Goal: Information Seeking & Learning: Find specific fact

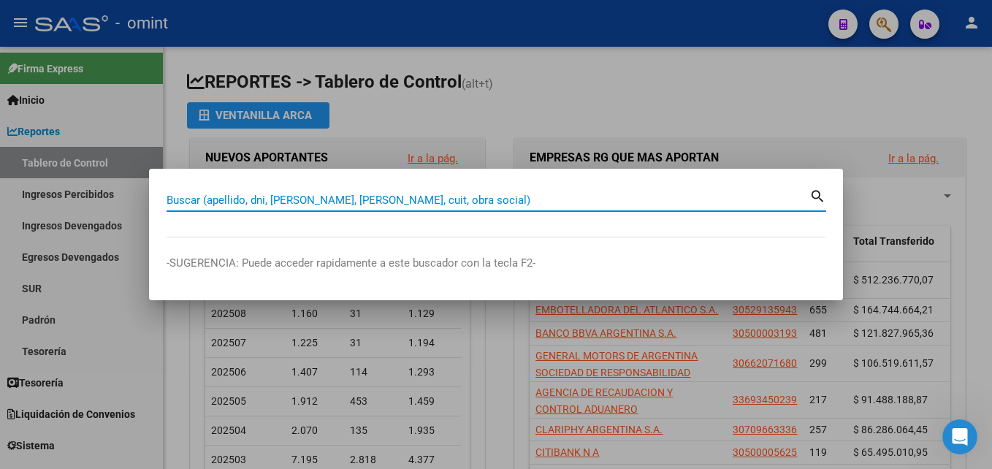
drag, startPoint x: 476, startPoint y: 191, endPoint x: 416, endPoint y: 201, distance: 60.6
click at [416, 201] on input "Buscar (apellido, dni, [PERSON_NAME], [PERSON_NAME], cuit, obra social)" at bounding box center [487, 200] width 643 height 13
paste input "23-22533700-4"
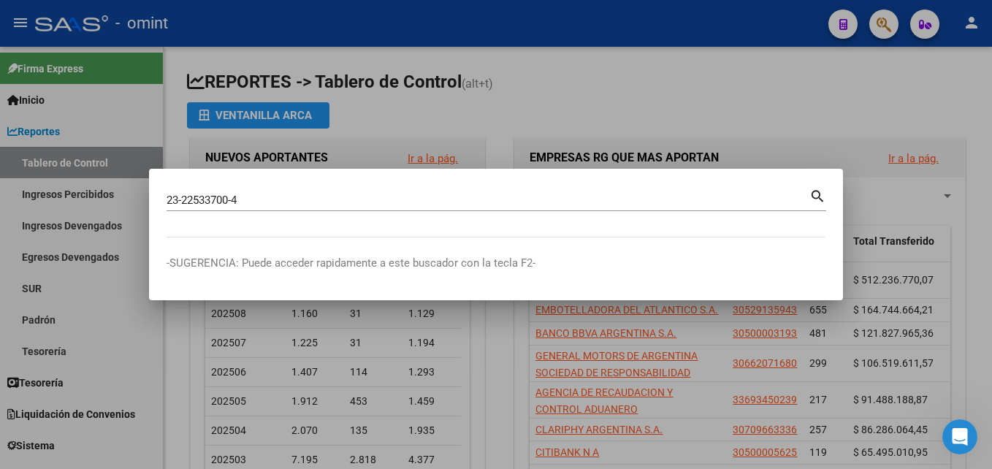
click at [820, 199] on mat-icon "search" at bounding box center [817, 195] width 17 height 18
type input "23225337004"
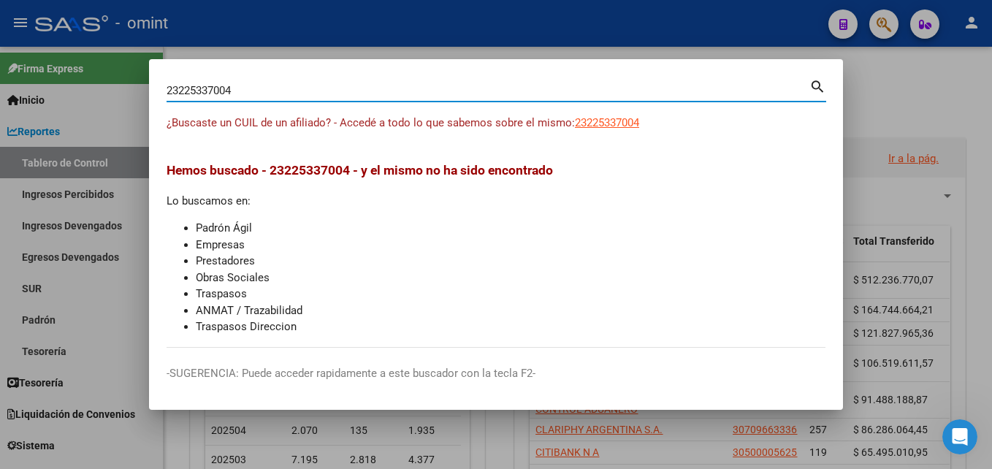
click at [367, 45] on div at bounding box center [496, 234] width 992 height 469
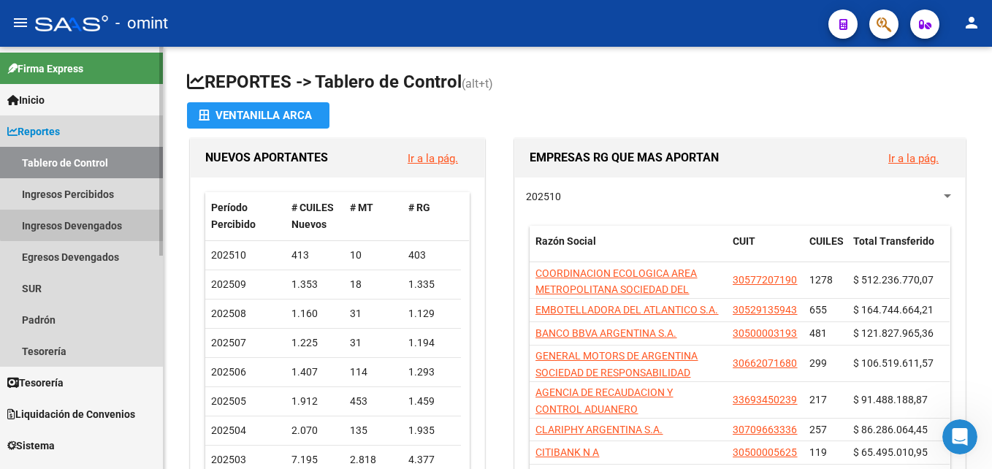
click at [97, 219] on link "Ingresos Devengados" at bounding box center [81, 225] width 163 height 31
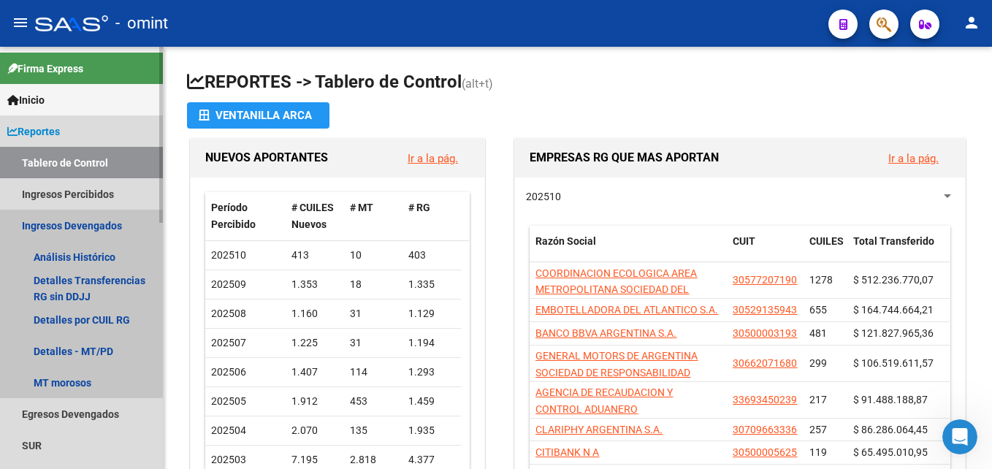
click at [107, 228] on link "Ingresos Devengados" at bounding box center [81, 225] width 163 height 31
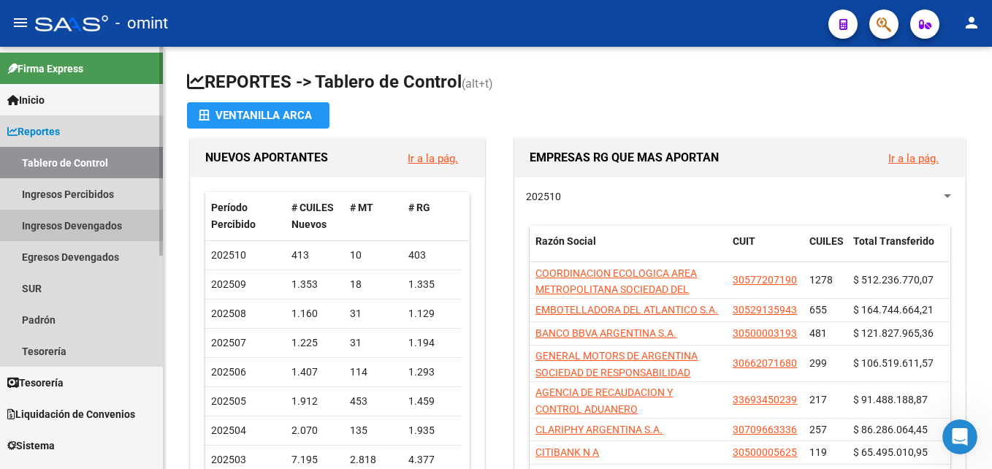
click at [107, 228] on link "Ingresos Devengados" at bounding box center [81, 225] width 163 height 31
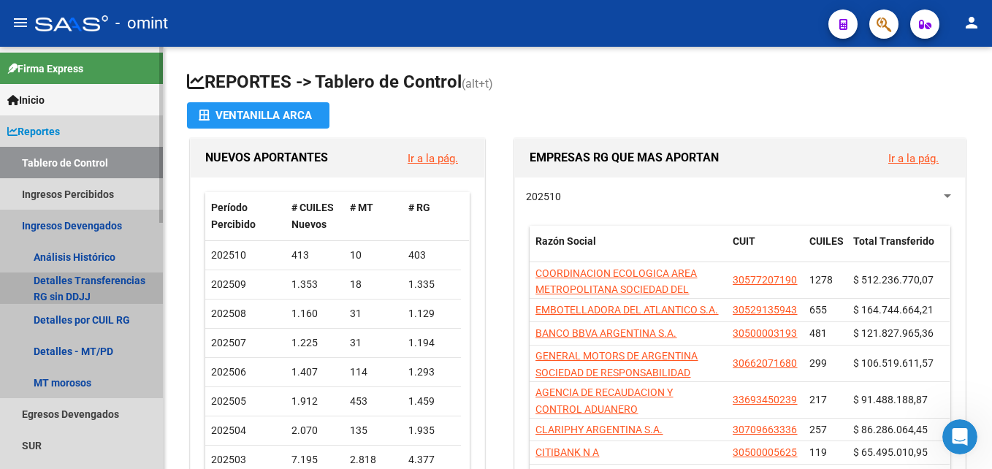
click at [111, 289] on link "Detalles Transferencias RG sin DDJJ" at bounding box center [81, 287] width 163 height 31
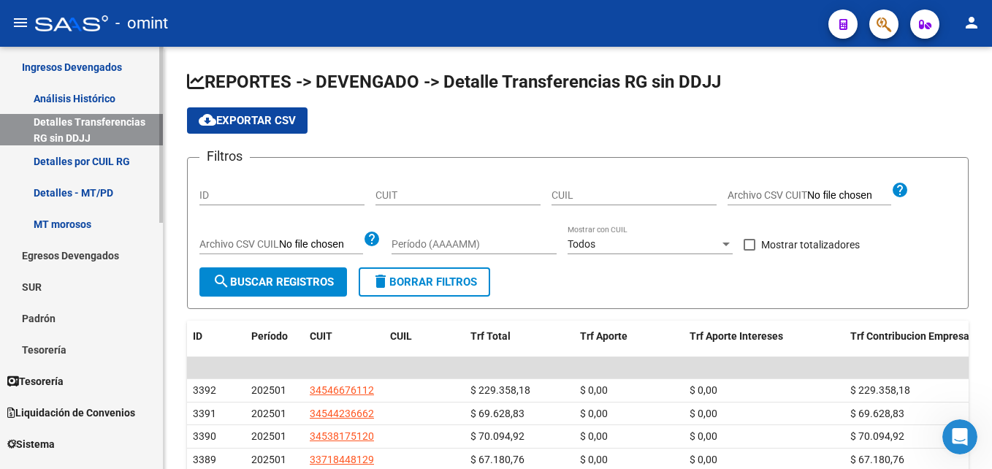
scroll to position [73, 0]
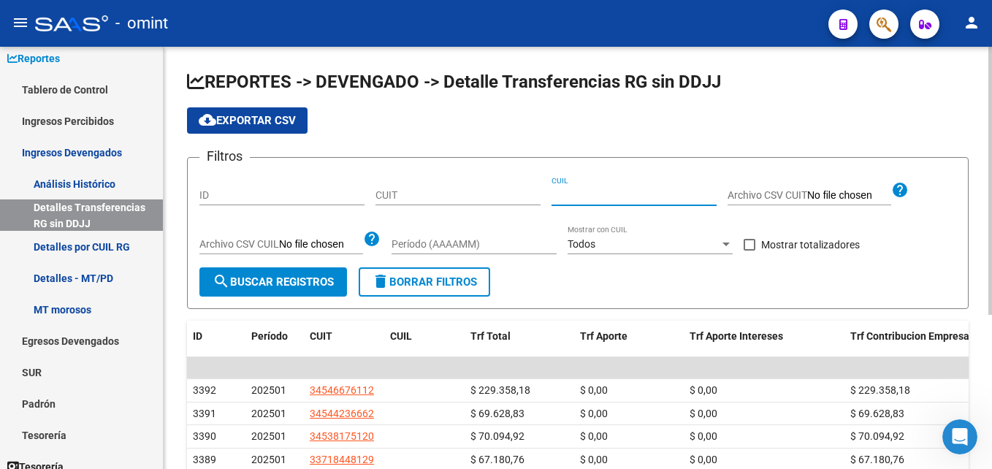
click at [590, 193] on input "CUIL" at bounding box center [633, 195] width 165 height 12
paste input "23-22533700-4"
type input "23-22533700-4"
click at [453, 245] on input "Período (AAAAMM)" at bounding box center [473, 244] width 165 height 12
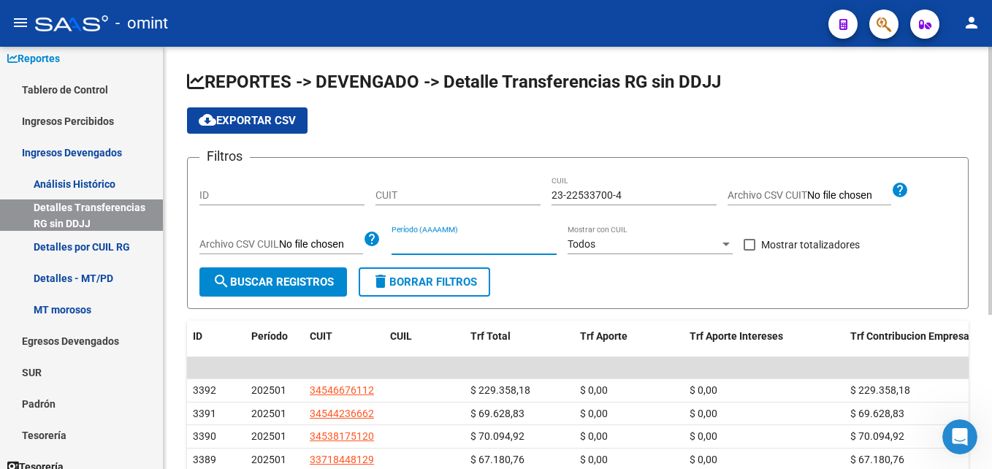
click at [533, 247] on input "Período (AAAAMM)" at bounding box center [473, 244] width 165 height 12
click at [297, 288] on span "search Buscar Registros" at bounding box center [272, 281] width 121 height 13
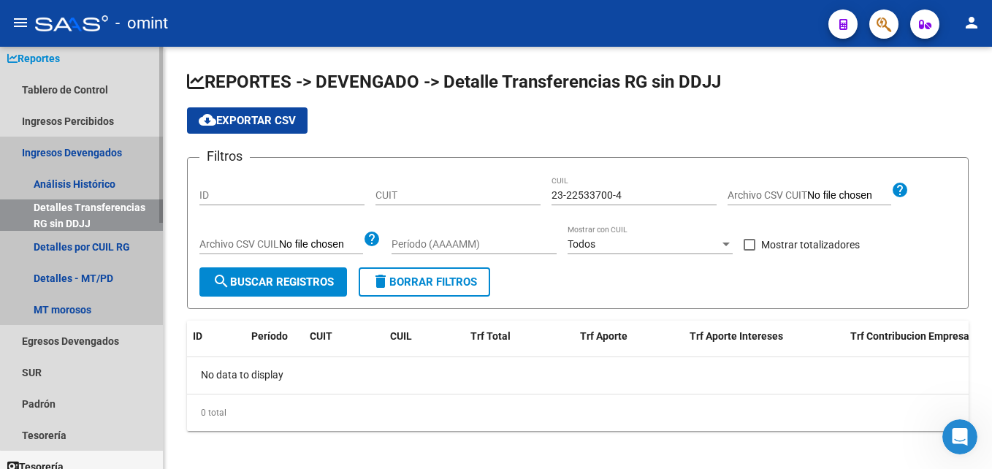
click at [88, 153] on link "Ingresos Devengados" at bounding box center [81, 152] width 163 height 31
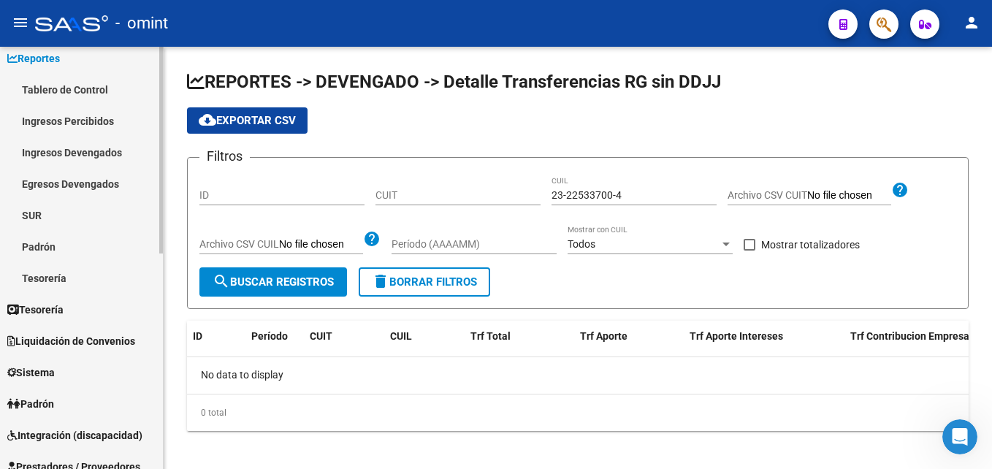
click at [88, 153] on link "Ingresos Devengados" at bounding box center [81, 152] width 163 height 31
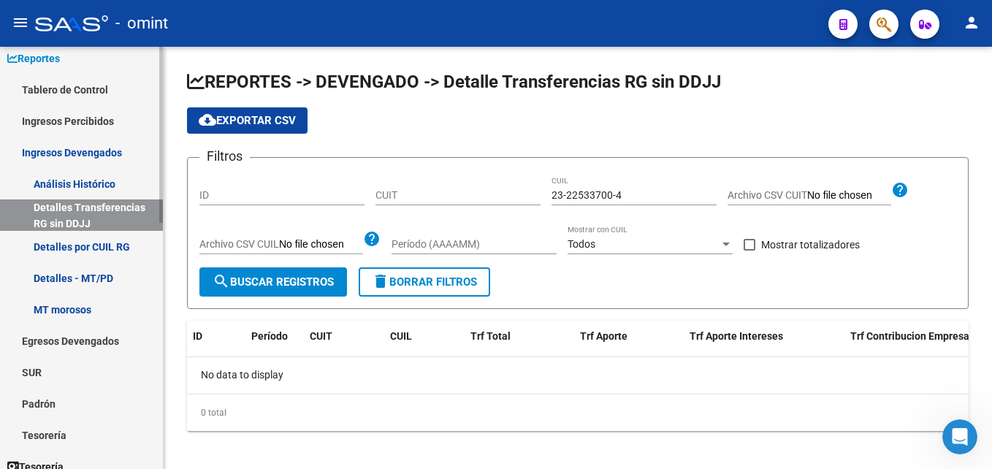
click at [129, 246] on link "Detalles por CUIL RG" at bounding box center [81, 246] width 163 height 31
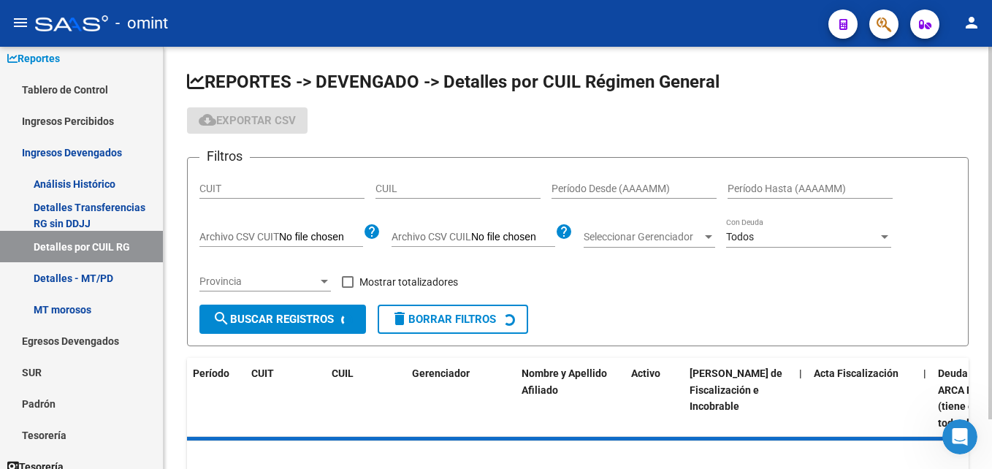
click at [416, 187] on input "CUIL" at bounding box center [457, 189] width 165 height 12
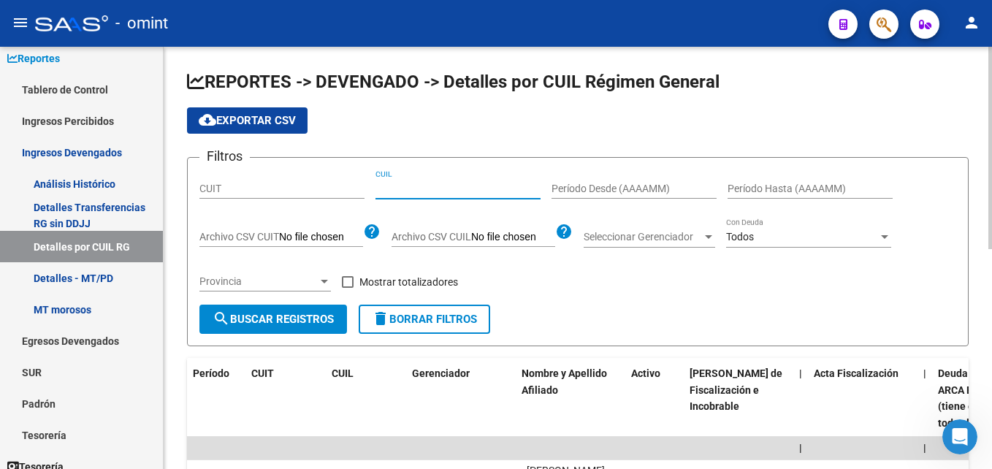
paste input "23-22533700-4"
click at [303, 318] on span "search Buscar Registros" at bounding box center [272, 319] width 121 height 13
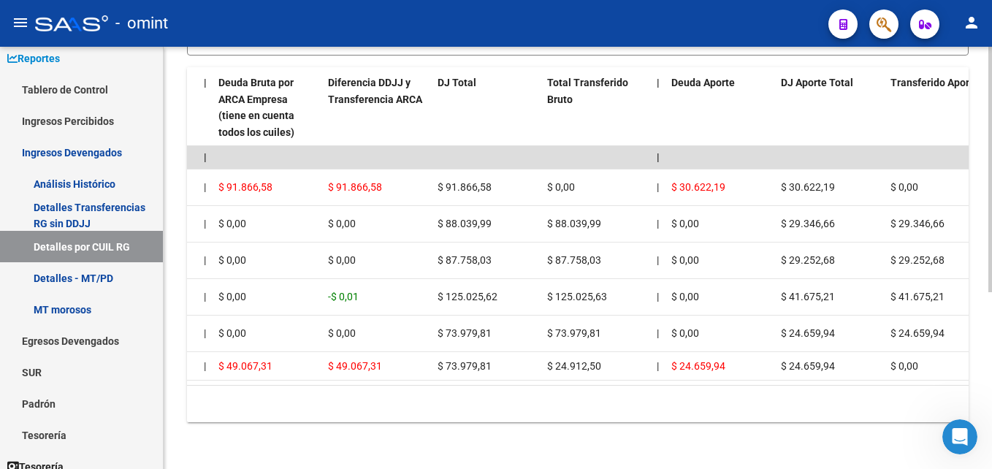
scroll to position [0, 724]
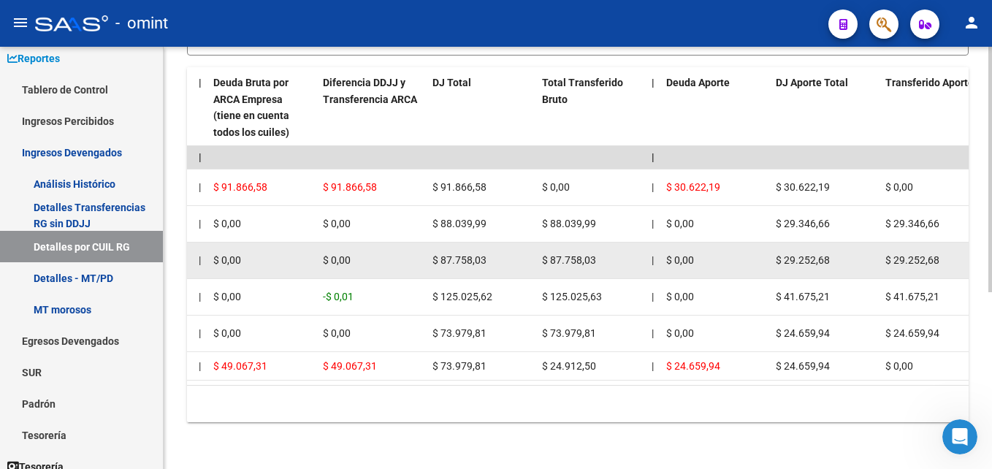
drag, startPoint x: 552, startPoint y: 260, endPoint x: 600, endPoint y: 260, distance: 48.2
click at [600, 260] on div "$ 87.758,03" at bounding box center [591, 260] width 98 height 17
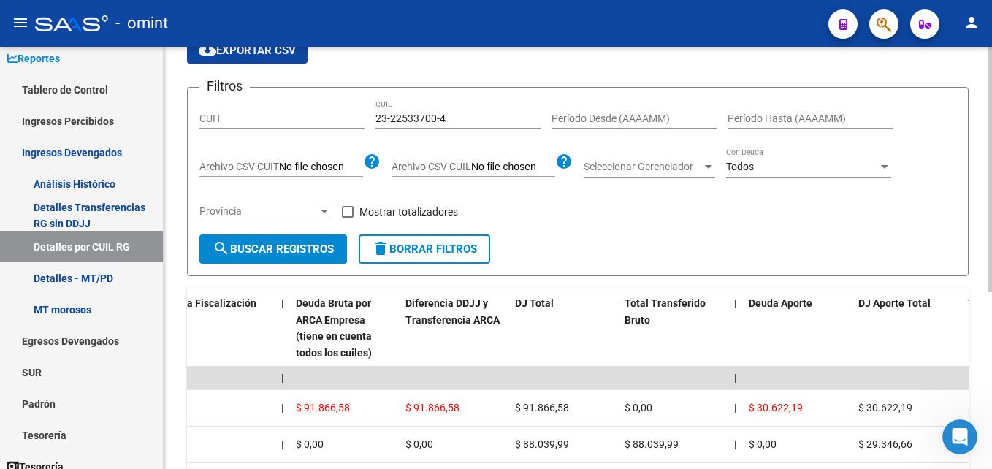
scroll to position [0, 0]
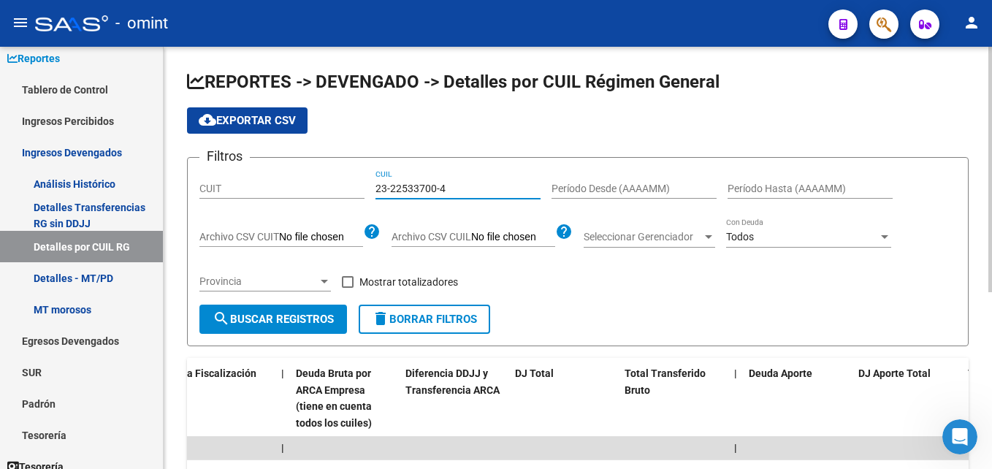
click at [443, 193] on input "23-22533700-4" at bounding box center [457, 189] width 165 height 12
click at [441, 194] on input "23-22533700-4" at bounding box center [457, 189] width 165 height 12
drag, startPoint x: 421, startPoint y: 181, endPoint x: 402, endPoint y: 190, distance: 20.2
click at [402, 190] on input "23-22533700-4" at bounding box center [457, 189] width 165 height 12
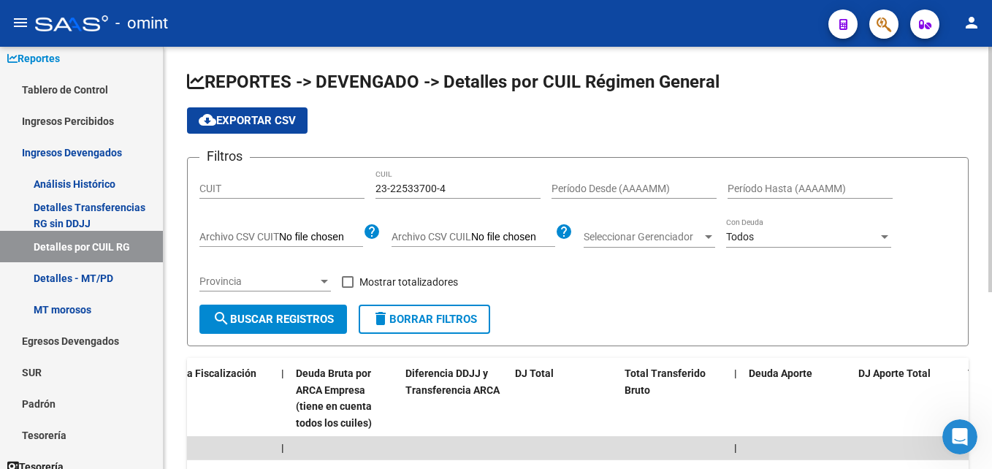
click at [402, 190] on input "23-22533700-4" at bounding box center [457, 189] width 165 height 12
paste input "78592-9"
type input "23-22578592-9"
click at [292, 324] on span "search Buscar Registros" at bounding box center [272, 319] width 121 height 13
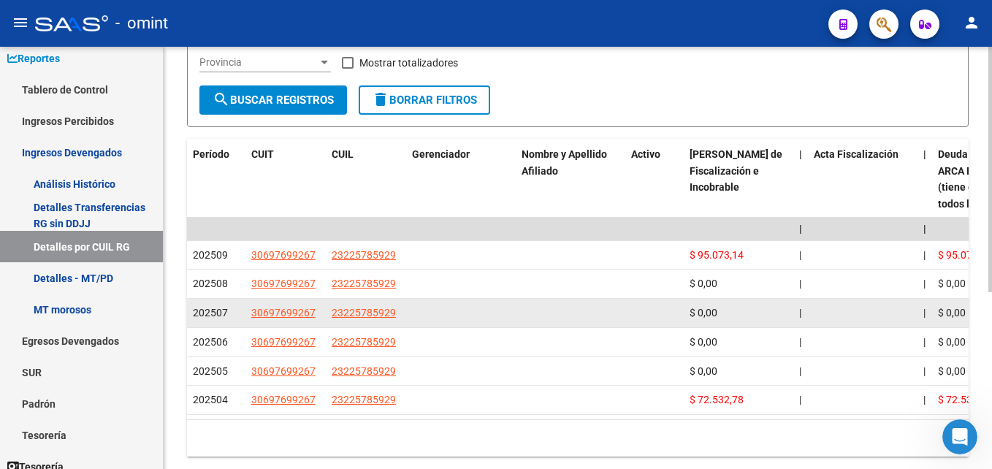
click at [507, 327] on datatable-body-cell at bounding box center [461, 313] width 110 height 28
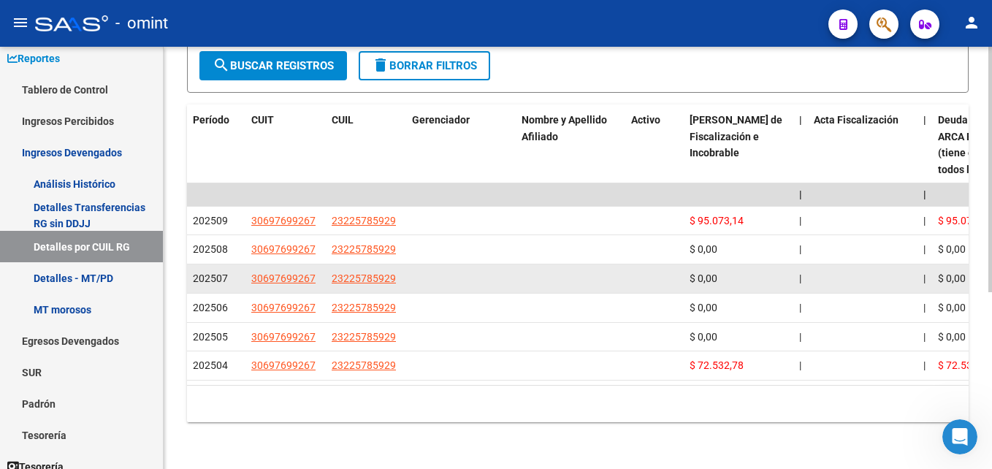
scroll to position [292, 0]
click at [467, 264] on datatable-body-cell at bounding box center [461, 278] width 110 height 28
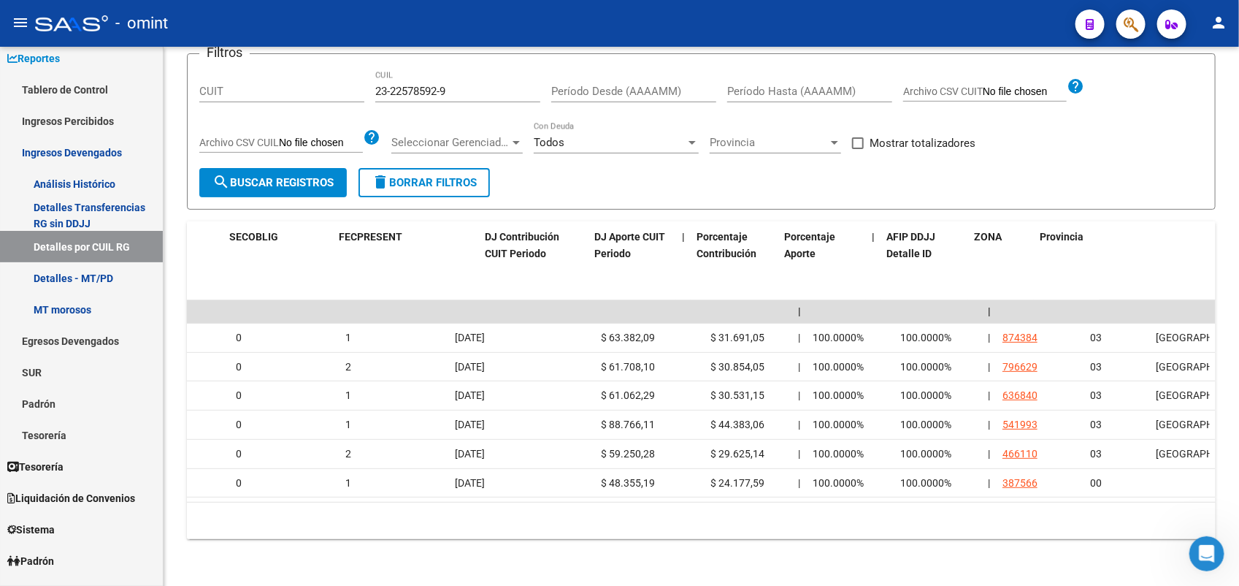
scroll to position [0, 3742]
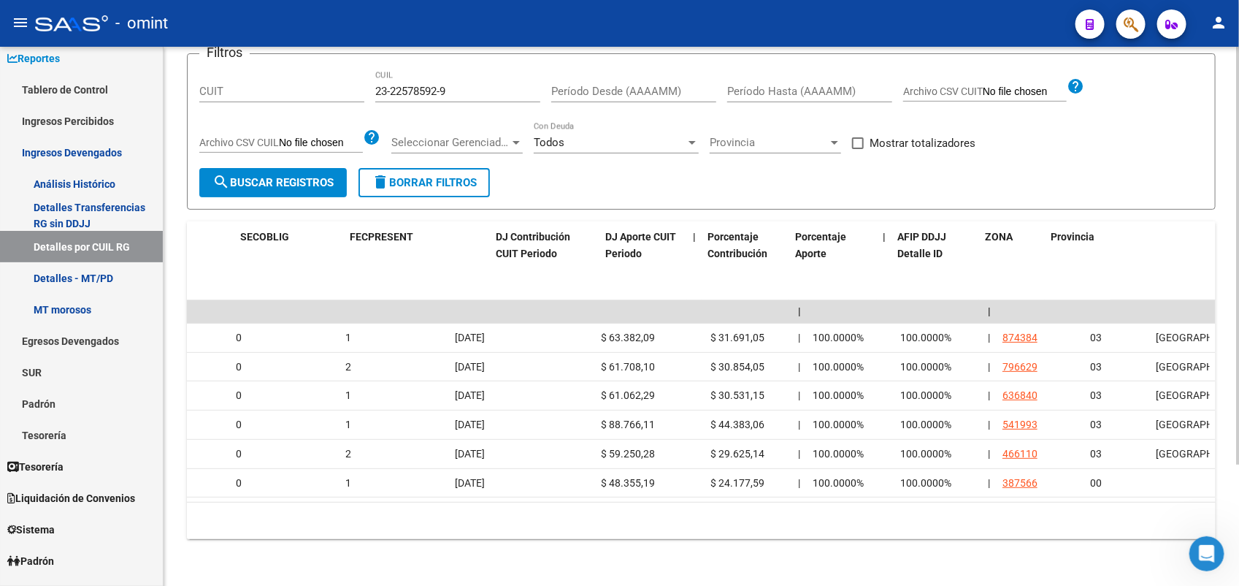
drag, startPoint x: 881, startPoint y: 26, endPoint x: 567, endPoint y: 505, distance: 573.8
click at [567, 468] on div "10 total 1" at bounding box center [701, 520] width 1029 height 37
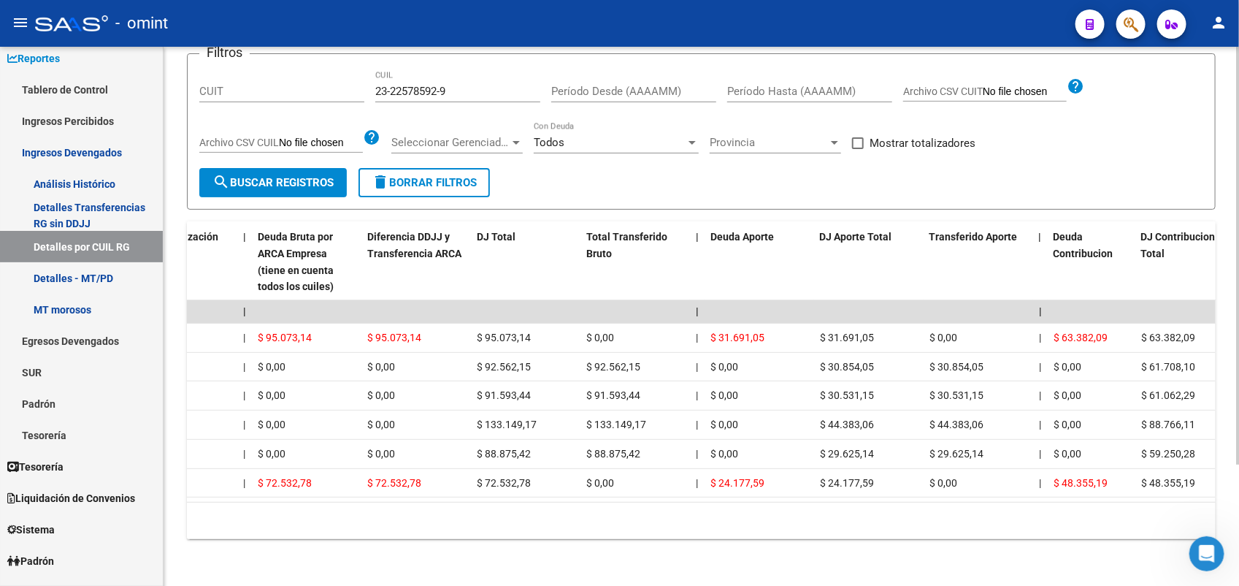
scroll to position [0, 0]
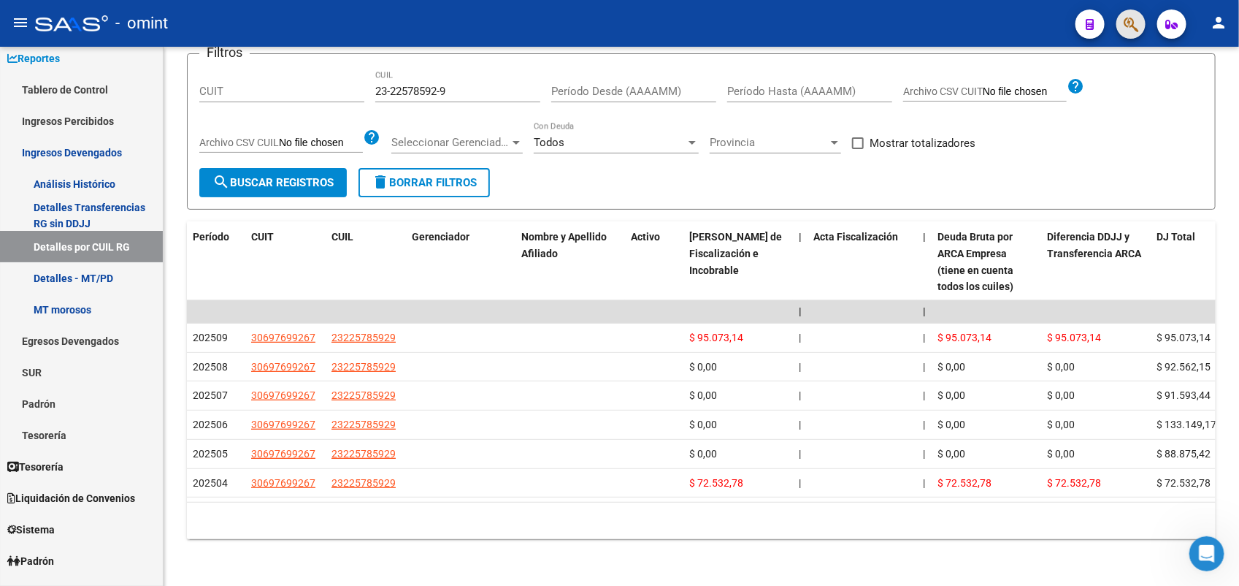
click at [991, 15] on button "button" at bounding box center [1131, 23] width 29 height 29
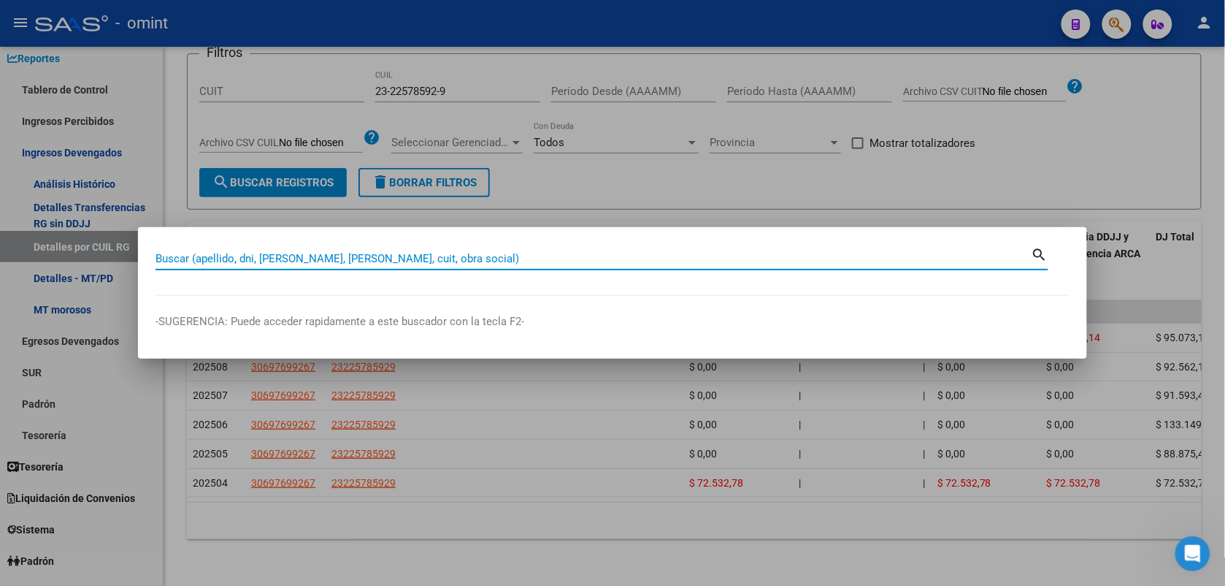
click at [929, 144] on div at bounding box center [612, 293] width 1225 height 586
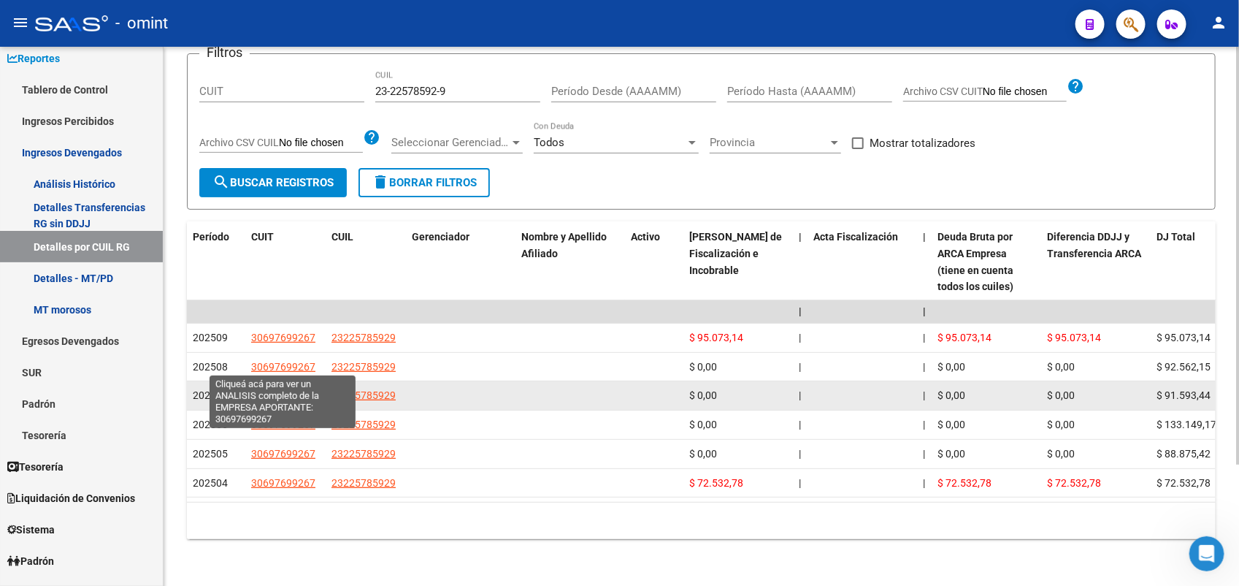
click at [307, 389] on span "30697699267" at bounding box center [283, 395] width 64 height 12
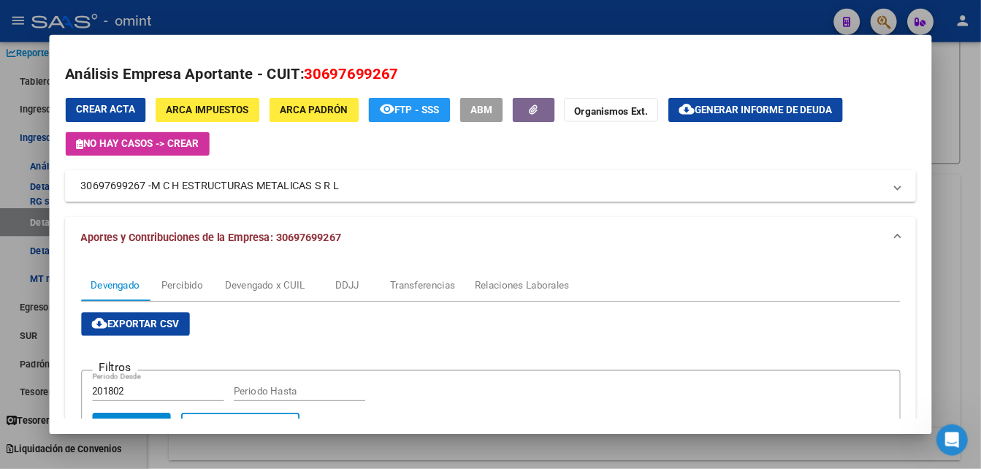
scroll to position [155, 0]
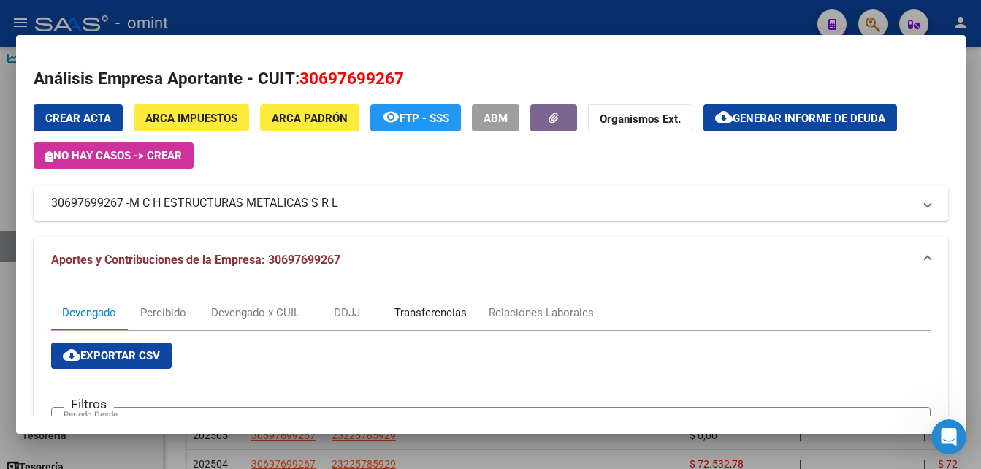
click at [454, 315] on div "Transferencias" at bounding box center [430, 313] width 72 height 16
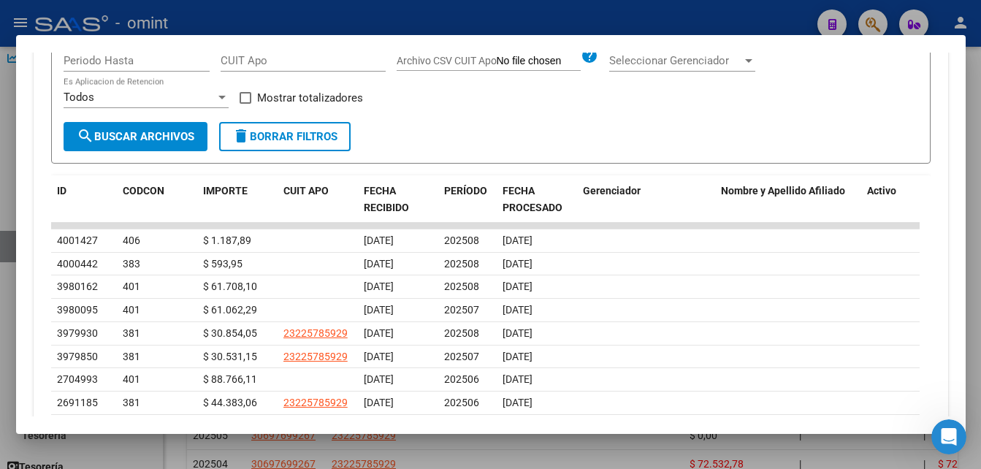
scroll to position [292, 0]
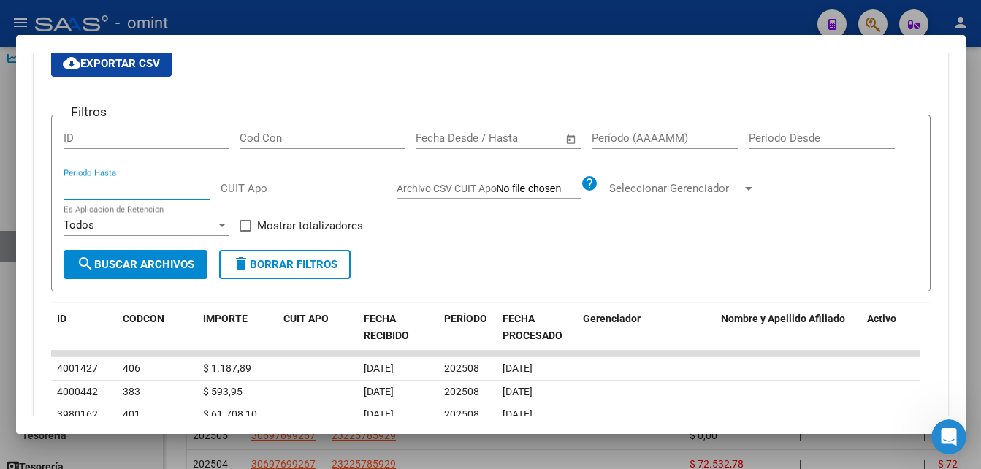
click at [164, 194] on input "Periodo Hasta" at bounding box center [137, 188] width 146 height 13
click at [839, 144] on input "Periodo Desde" at bounding box center [821, 137] width 146 height 13
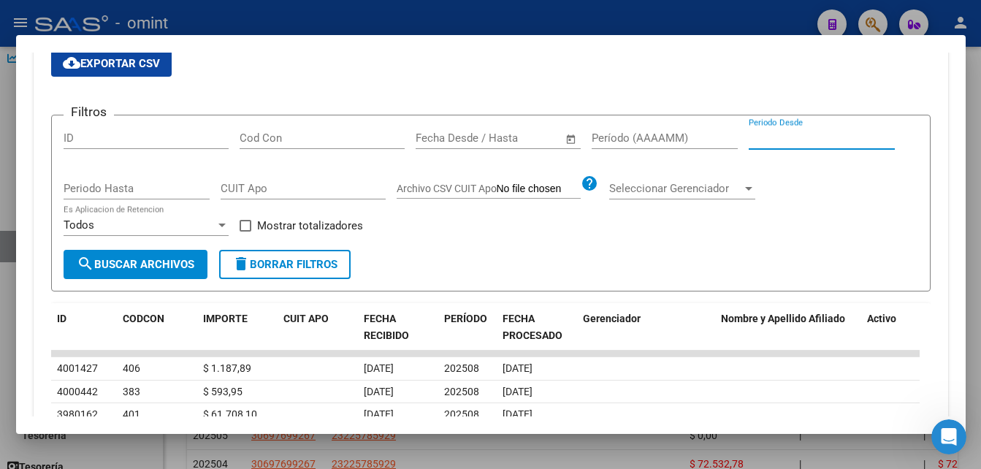
click at [608, 135] on input "Período (AAAAMM)" at bounding box center [664, 137] width 146 height 13
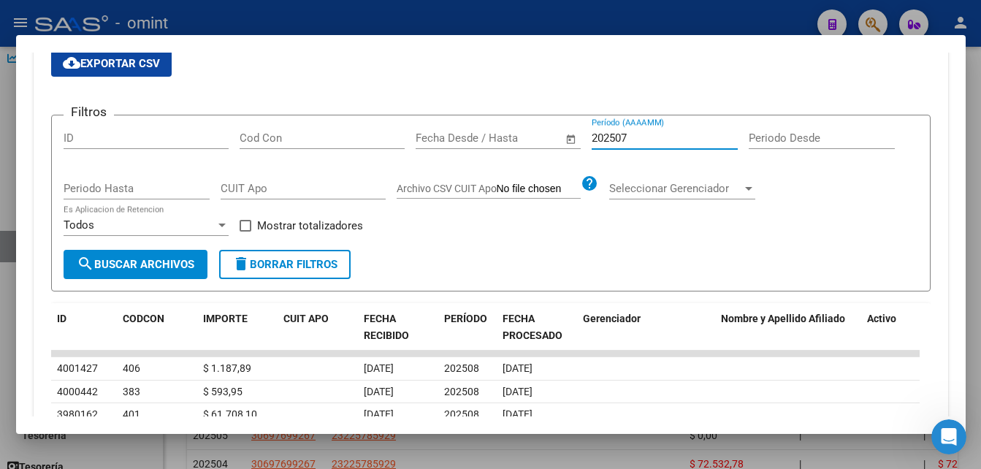
type input "202507"
click at [145, 271] on span "search Buscar Archivos" at bounding box center [136, 264] width 118 height 13
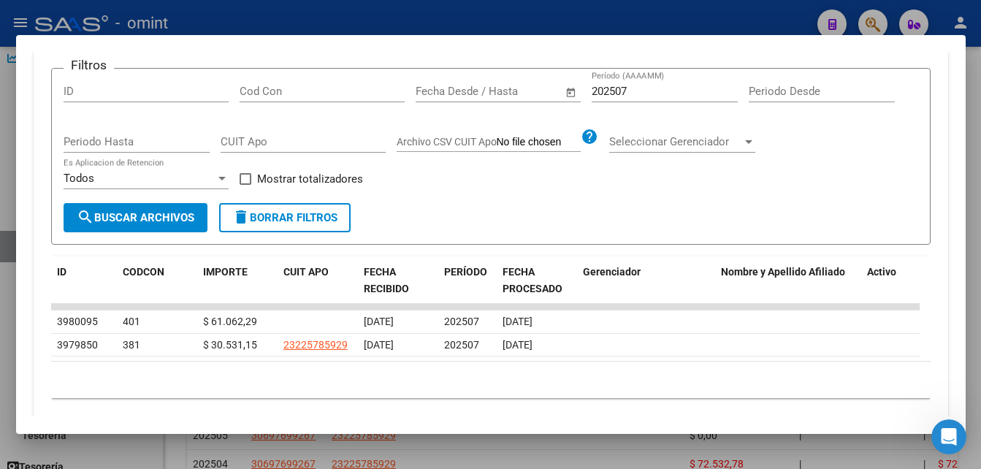
scroll to position [361, 0]
